Goal: Navigation & Orientation: Find specific page/section

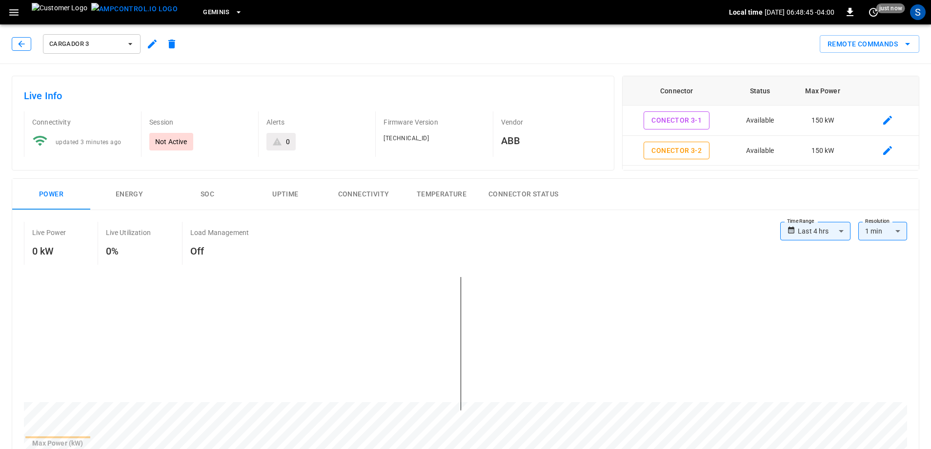
click at [15, 47] on button "button" at bounding box center [22, 44] width 20 height 14
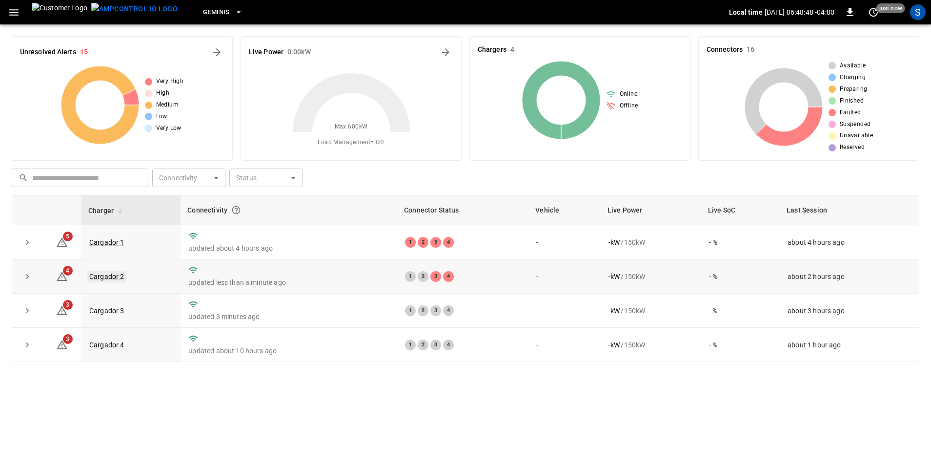
click at [123, 274] on link "Cargador 2" at bounding box center [106, 276] width 39 height 12
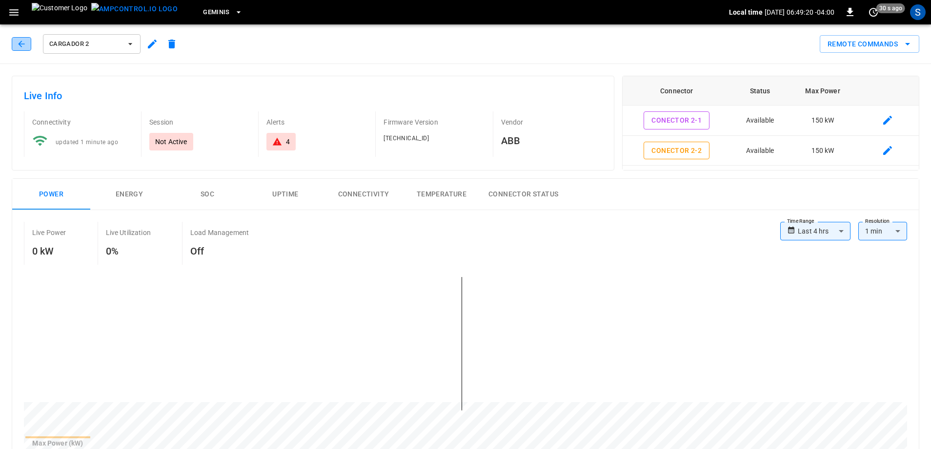
click at [26, 49] on button "button" at bounding box center [22, 44] width 20 height 14
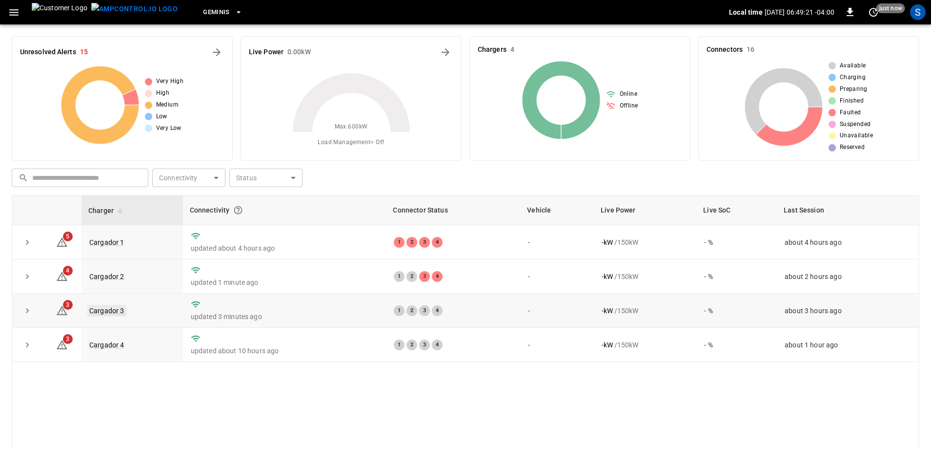
click at [115, 313] on link "Cargador 3" at bounding box center [106, 311] width 39 height 12
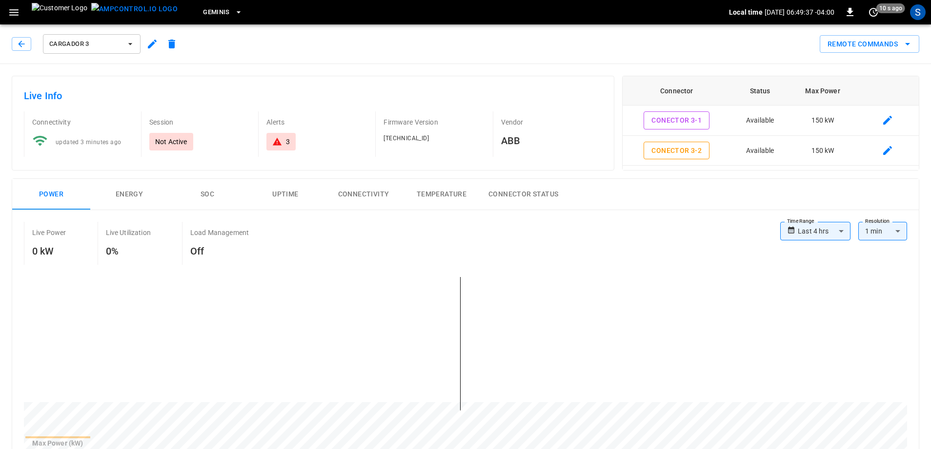
click at [32, 44] on div "Cargador 3" at bounding box center [97, 43] width 170 height 23
click at [29, 44] on button "button" at bounding box center [22, 44] width 20 height 14
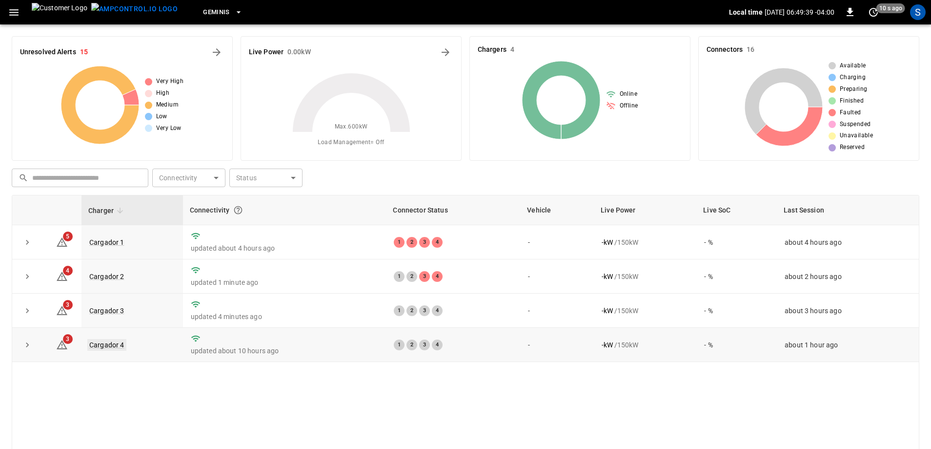
click at [103, 347] on link "Cargador 4" at bounding box center [106, 345] width 39 height 12
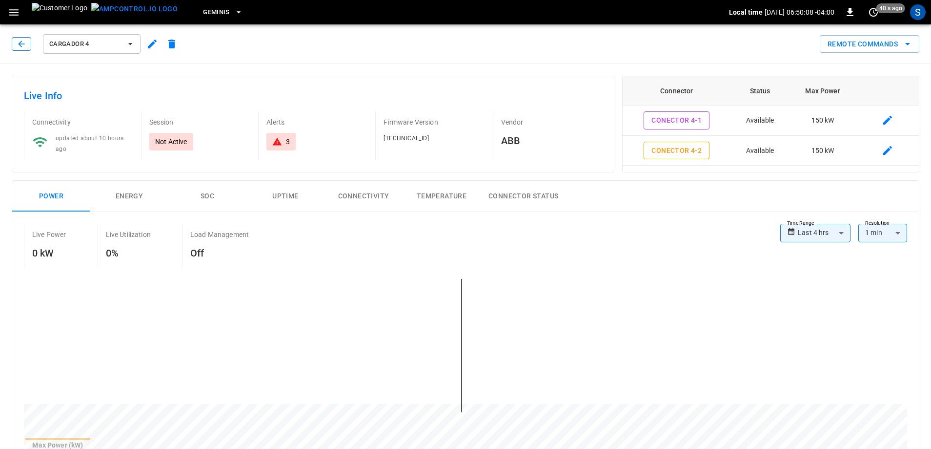
click at [20, 43] on icon "button" at bounding box center [21, 44] width 6 height 6
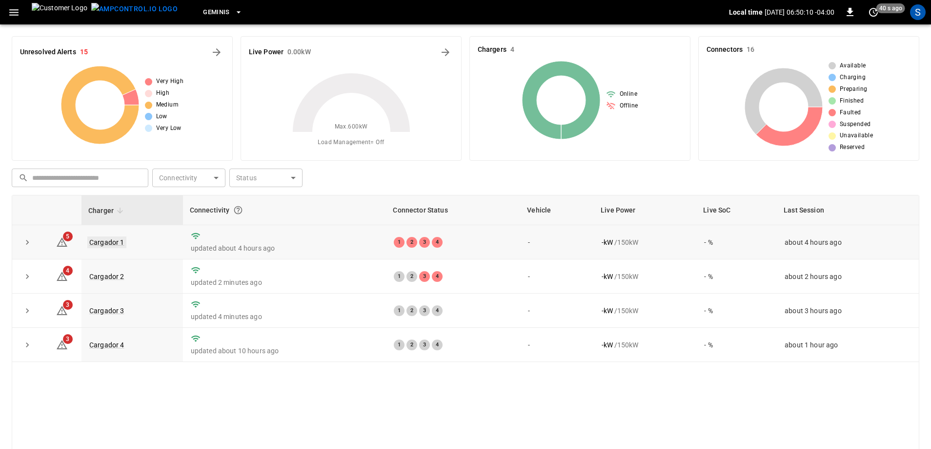
click at [118, 243] on link "Cargador 1" at bounding box center [106, 242] width 39 height 12
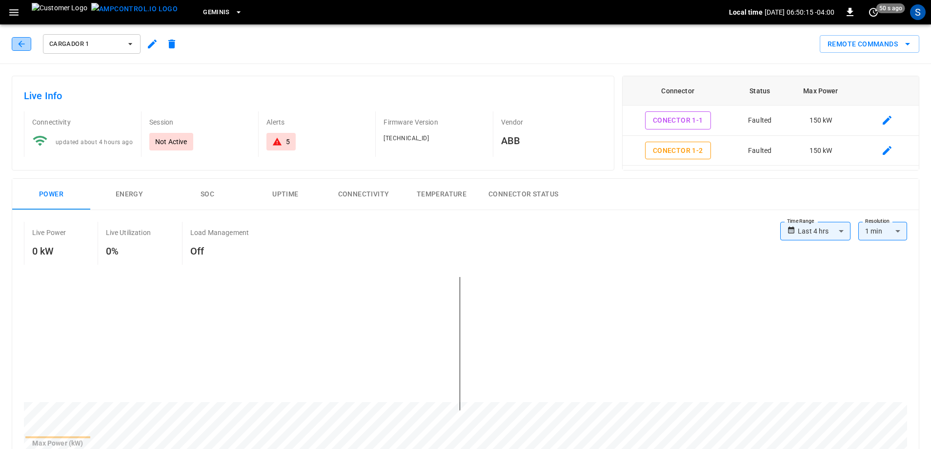
click at [20, 44] on icon "button" at bounding box center [22, 44] width 10 height 10
